Goal: Task Accomplishment & Management: Manage account settings

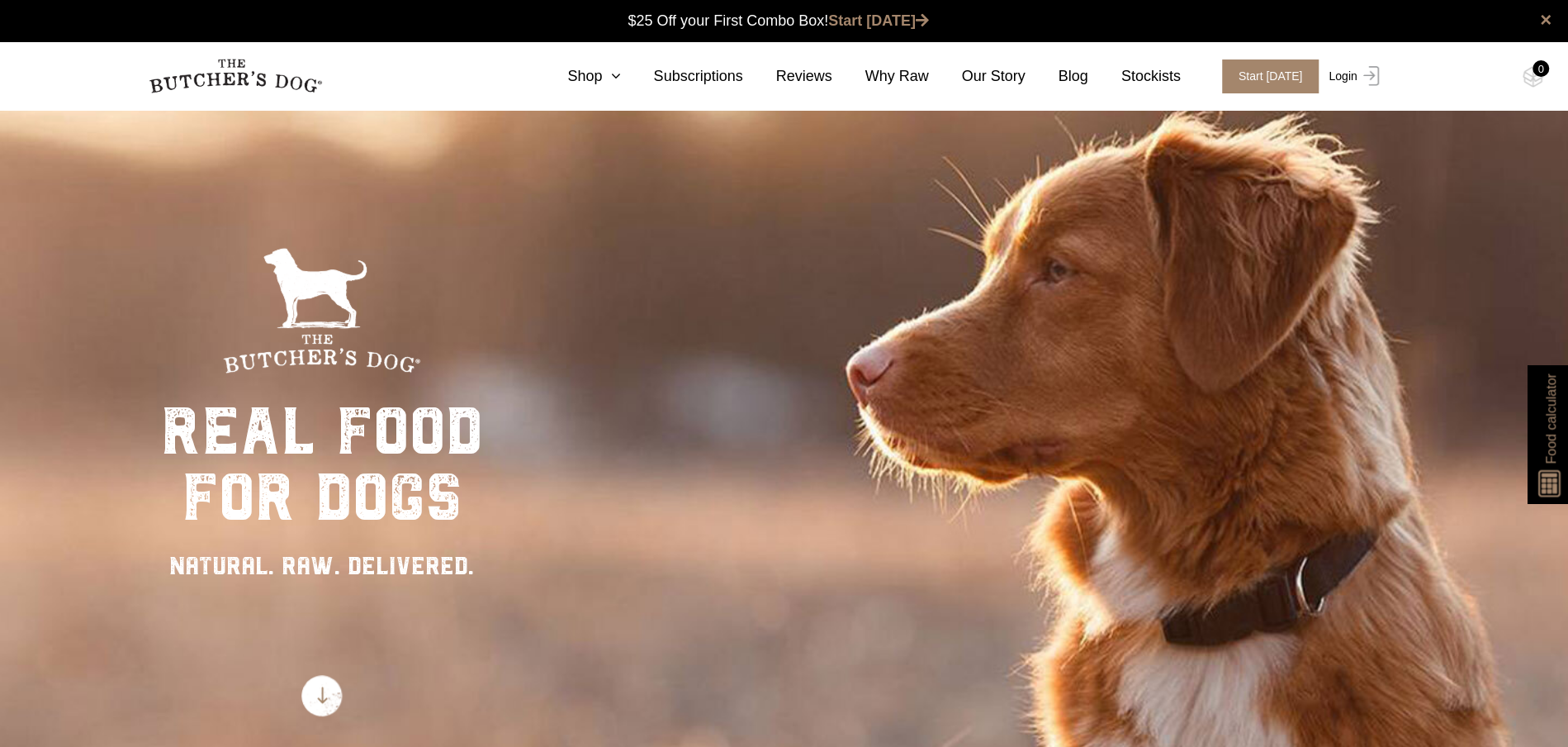
click at [1348, 76] on link "Login" at bounding box center [1351, 76] width 54 height 34
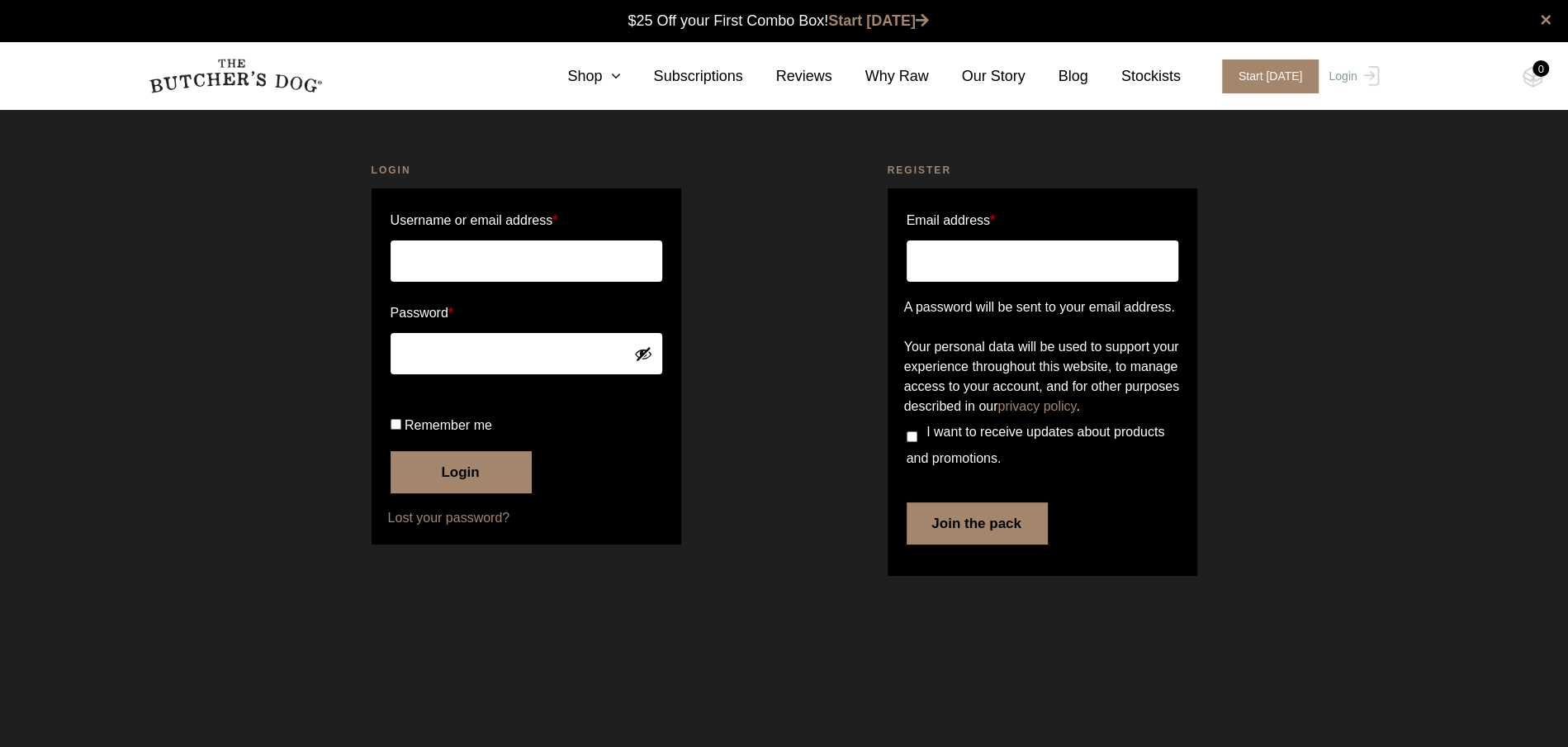
type input "[EMAIL_ADDRESS][DOMAIN_NAME]"
click at [400, 439] on label "Remember me" at bounding box center [526, 426] width 272 height 26
click at [400, 429] on input "Remember me" at bounding box center [396, 424] width 10 height 10
checkbox input "true"
click at [434, 492] on button "Login" at bounding box center [461, 472] width 141 height 42
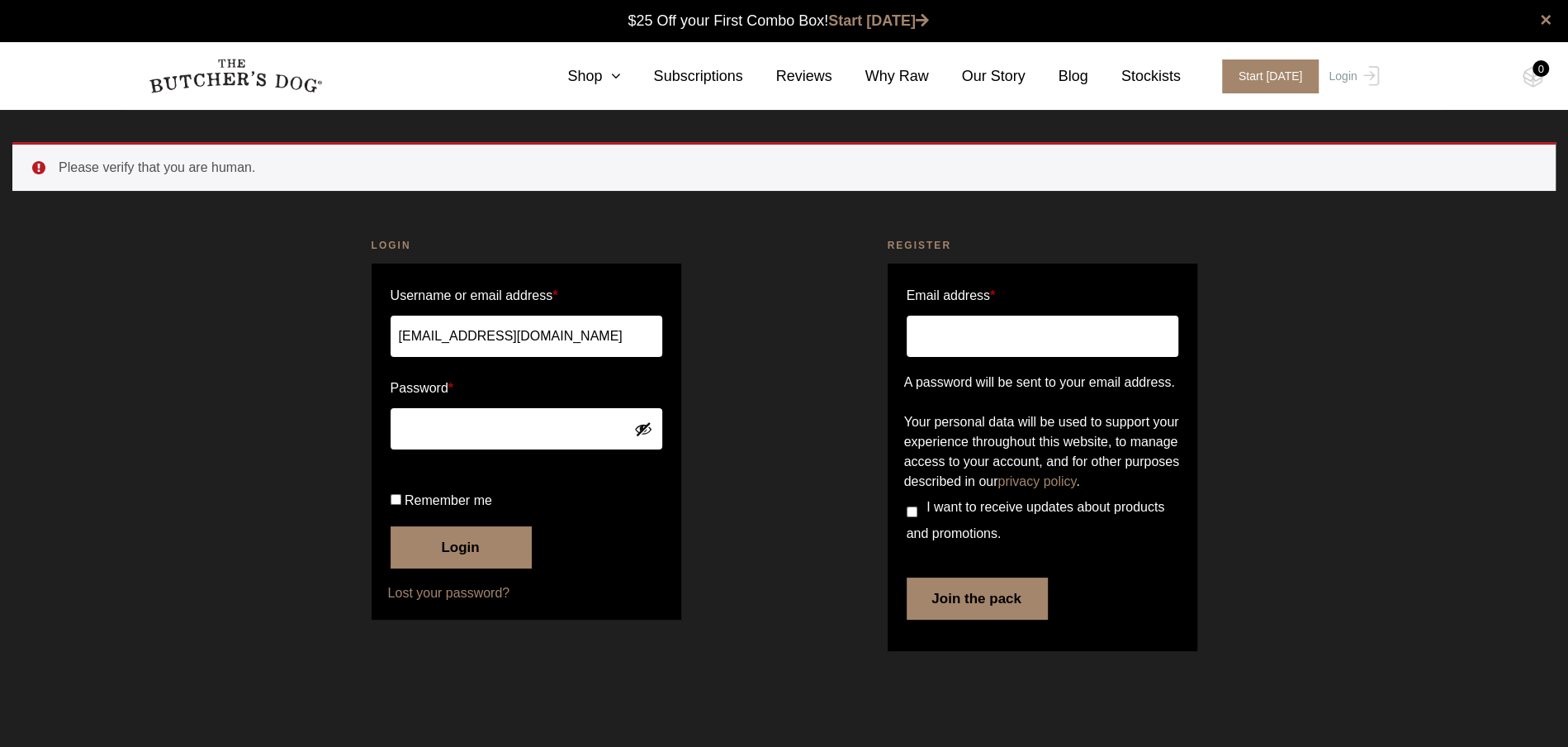
click at [394, 505] on input "Remember me" at bounding box center [396, 499] width 10 height 10
checkbox input "true"
click at [424, 567] on button "Login" at bounding box center [461, 547] width 141 height 42
click at [456, 567] on button "Login" at bounding box center [461, 547] width 141 height 42
click at [394, 505] on input "Remember me" at bounding box center [396, 499] width 10 height 10
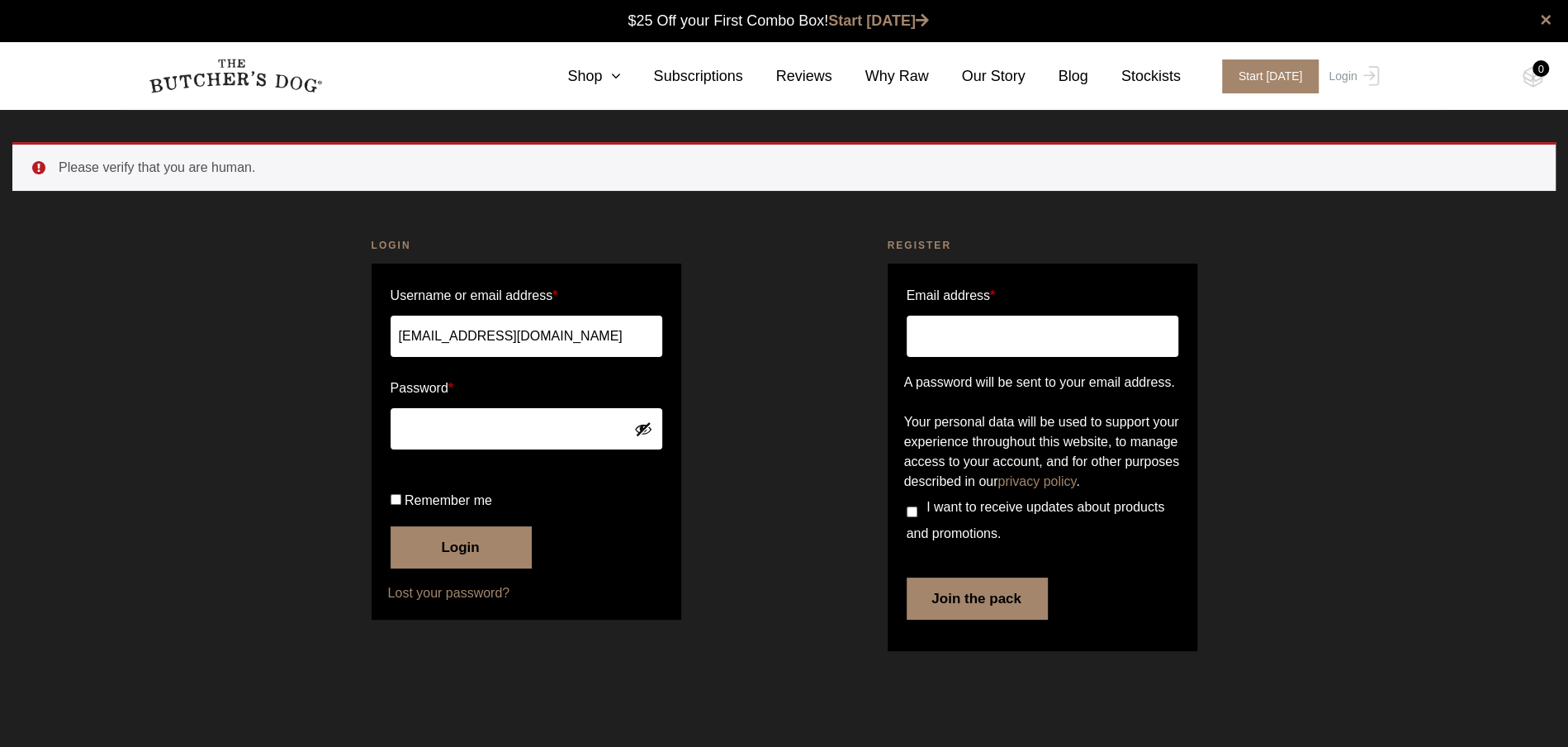
checkbox input "true"
click at [428, 567] on button "Login" at bounding box center [461, 547] width 141 height 42
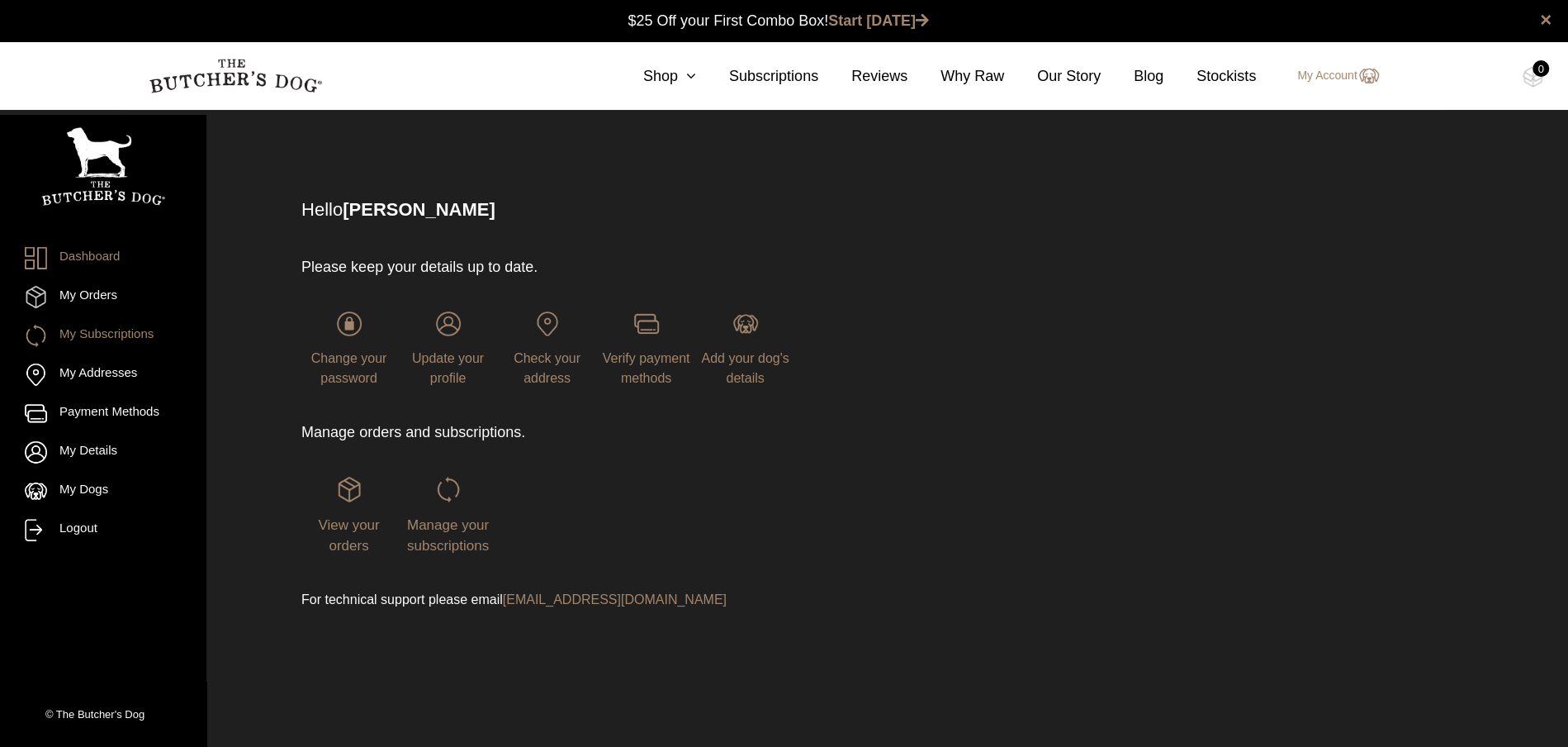
click at [131, 329] on link "My Subscriptions" at bounding box center [103, 336] width 157 height 23
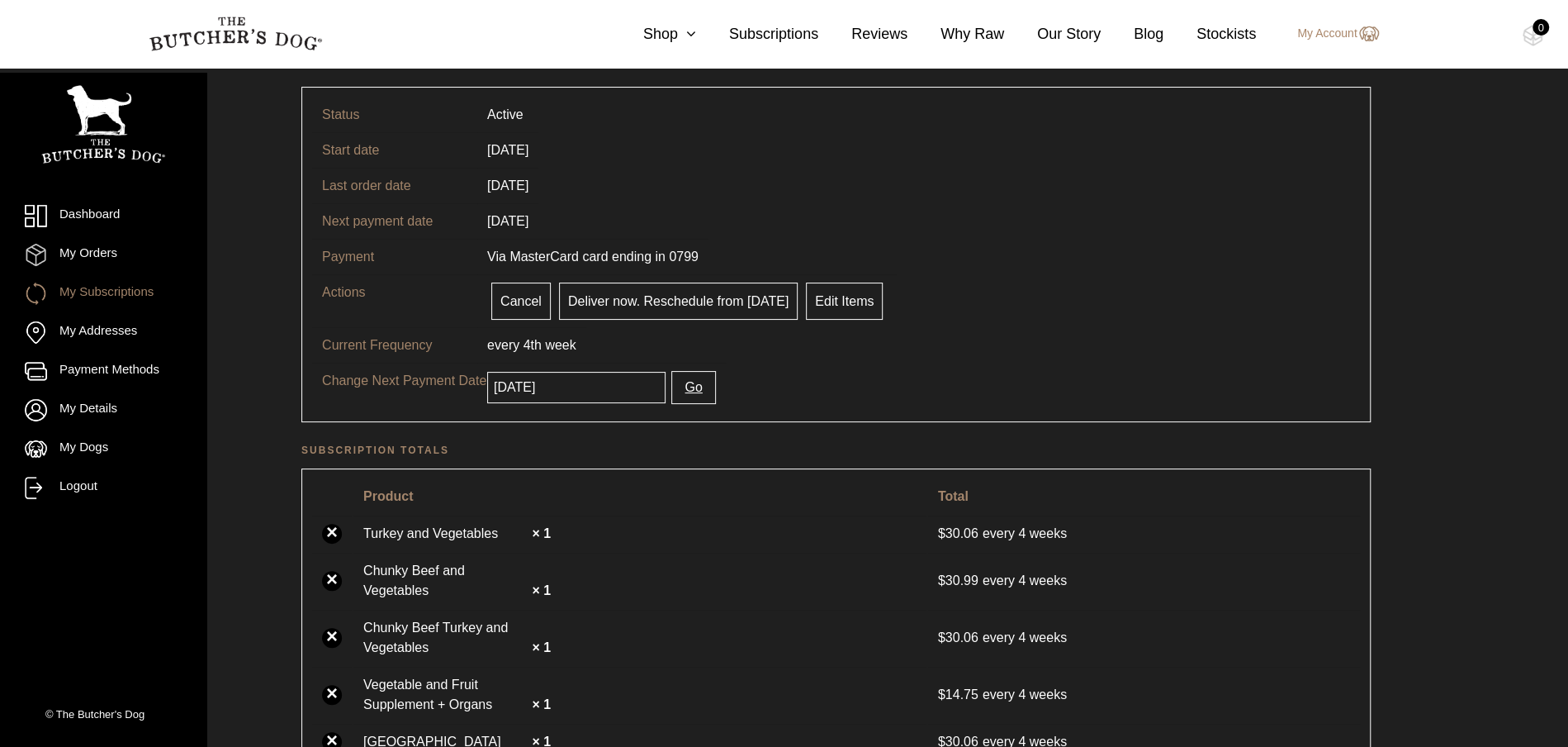
scroll to position [122, 0]
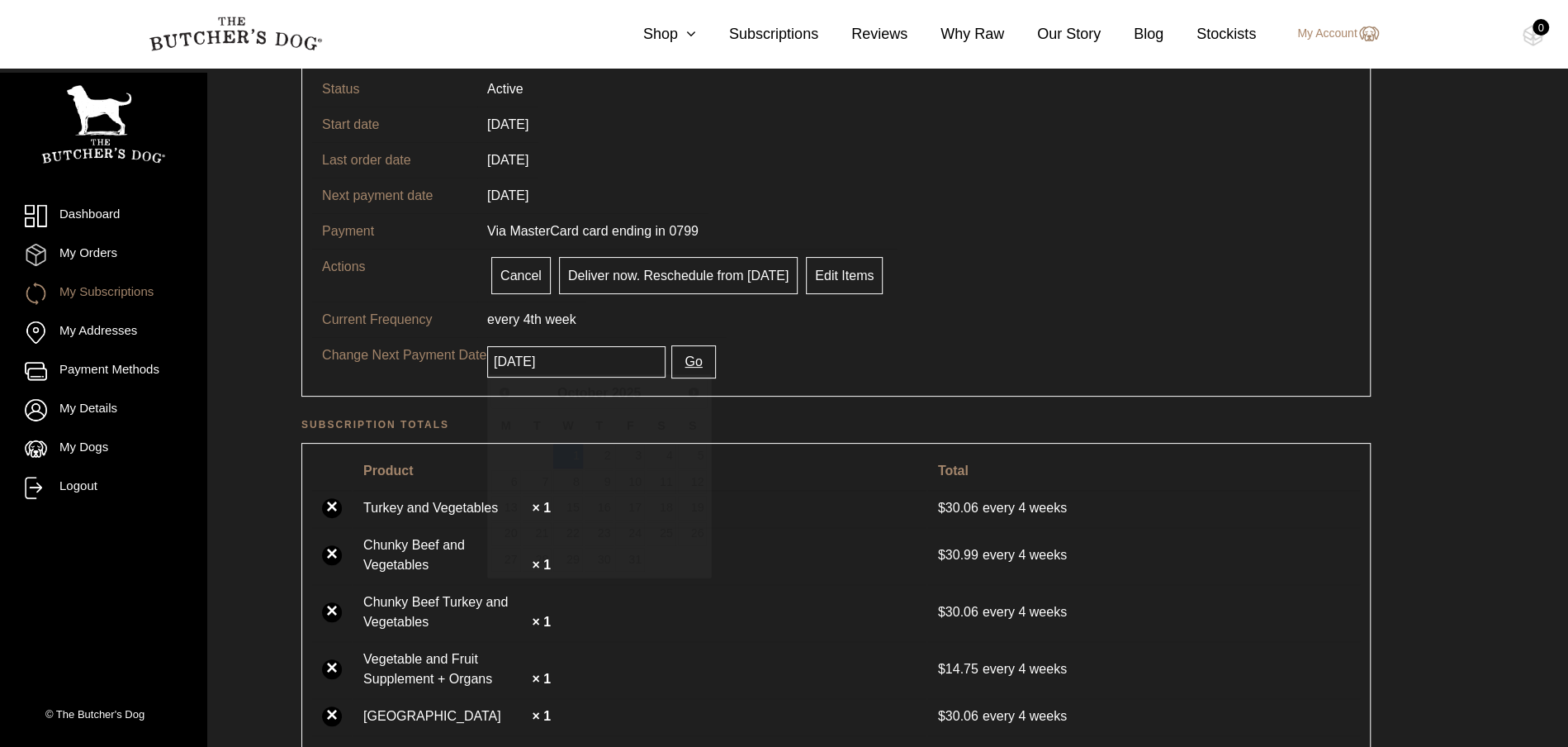
click at [596, 360] on input "2025-10-01" at bounding box center [576, 361] width 178 height 31
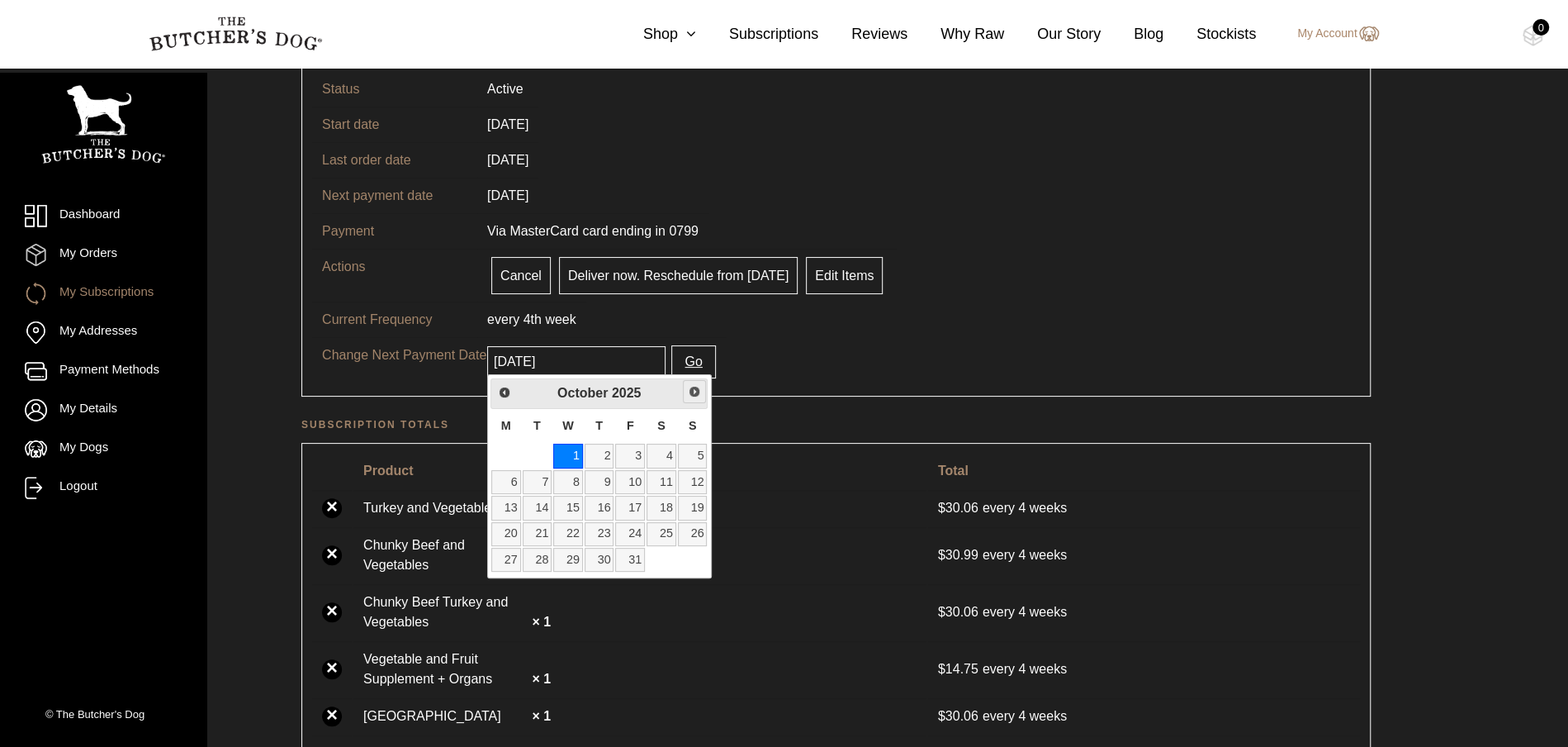
click at [695, 391] on span "Next" at bounding box center [694, 391] width 13 height 13
click at [608, 479] on link "6" at bounding box center [599, 482] width 30 height 24
type input "2025-11-06"
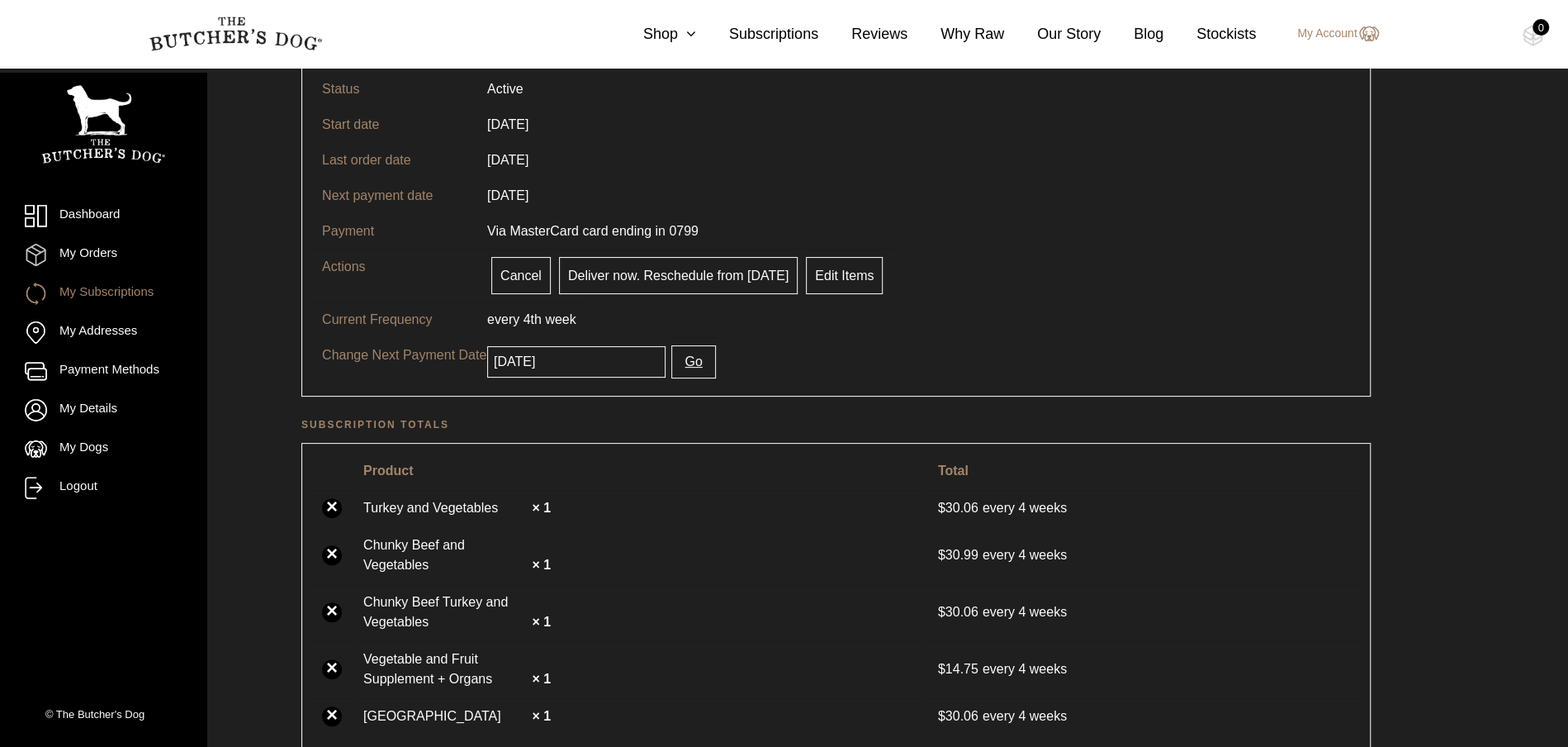
click at [676, 362] on button "Go" at bounding box center [693, 361] width 43 height 33
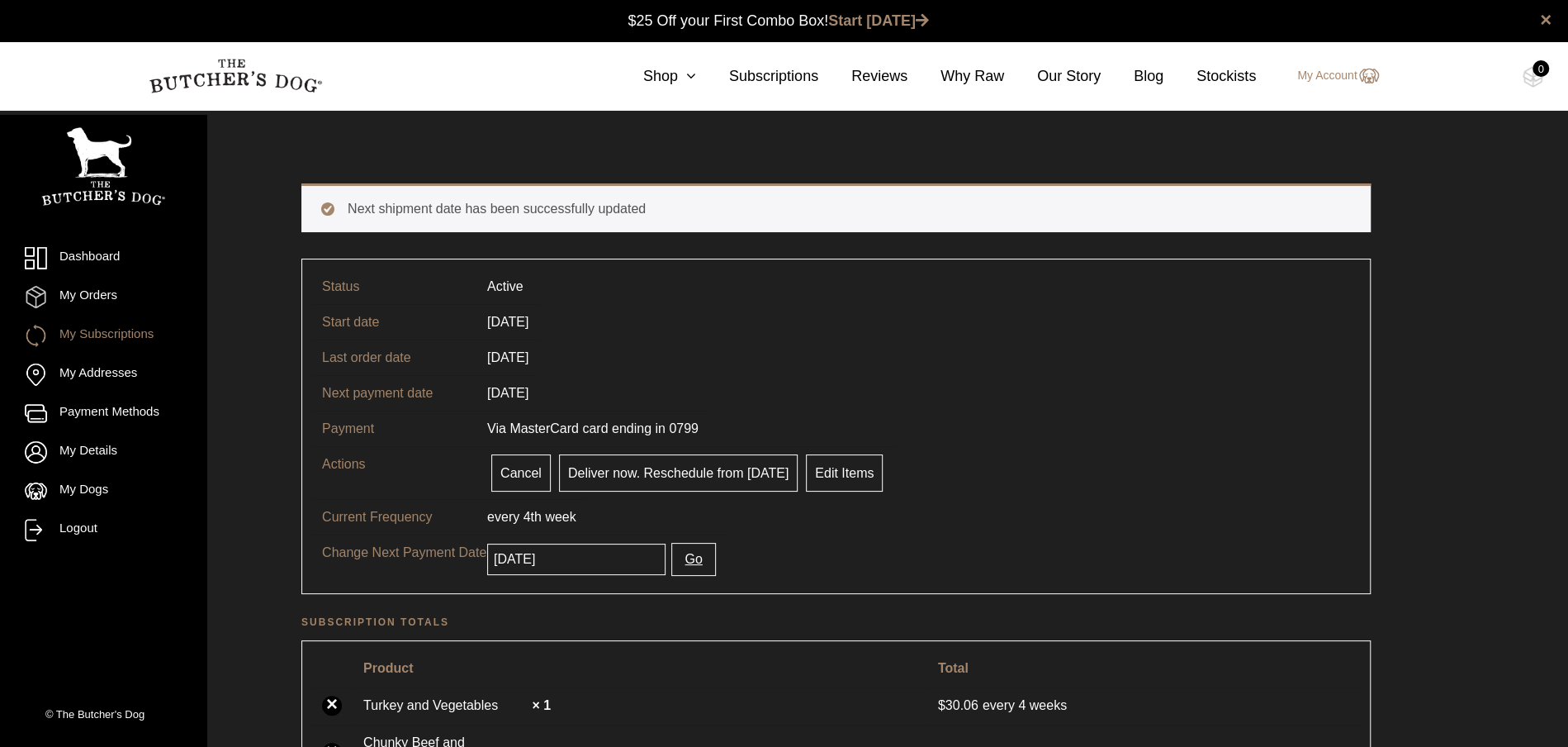
scroll to position [1, 0]
